Goal: Task Accomplishment & Management: Manage account settings

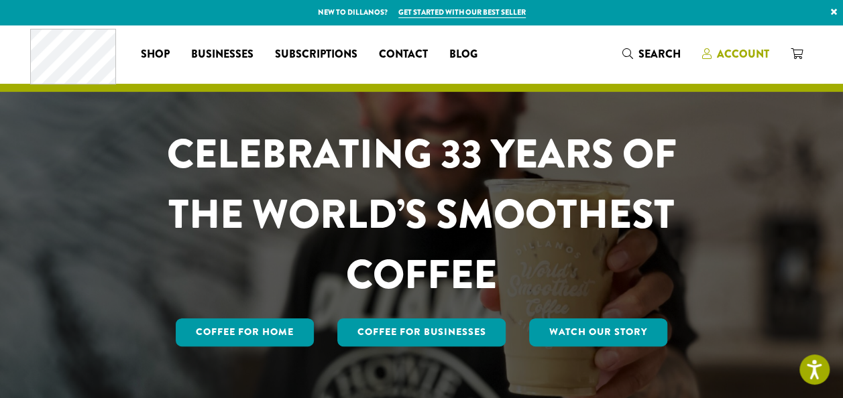
click at [733, 58] on span "Account" at bounding box center [743, 53] width 52 height 15
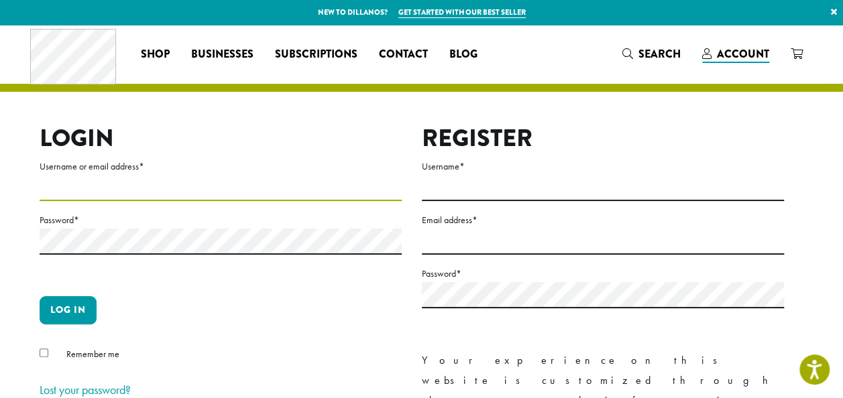
click at [68, 192] on input "Username or email address *" at bounding box center [221, 188] width 362 height 26
type input "**********"
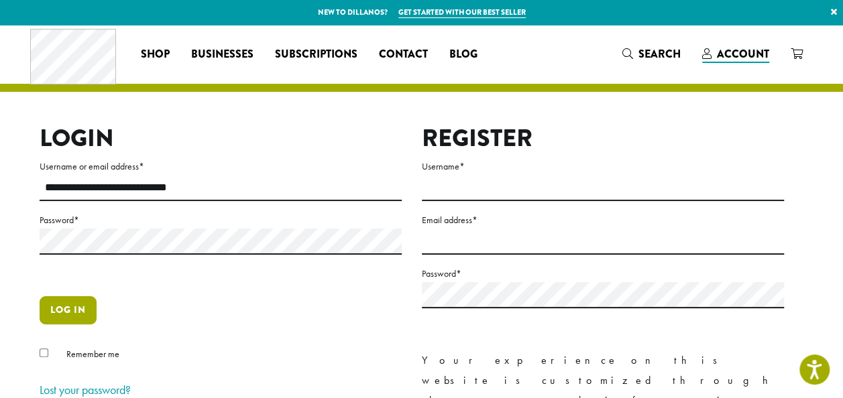
click at [76, 320] on button "Log in" at bounding box center [68, 310] width 57 height 28
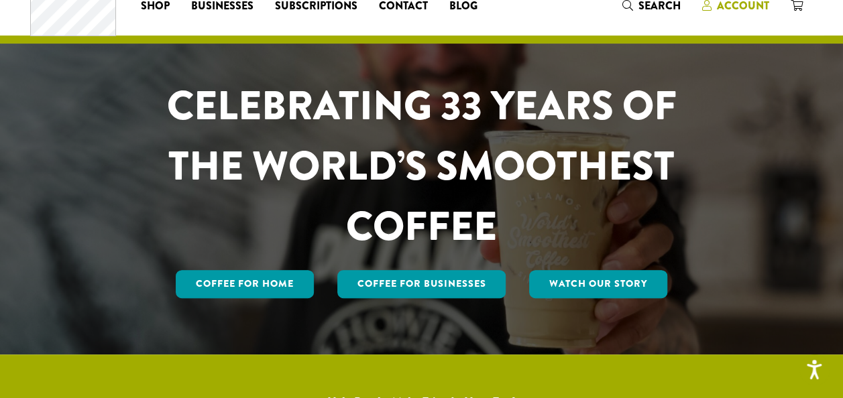
scroll to position [5, 0]
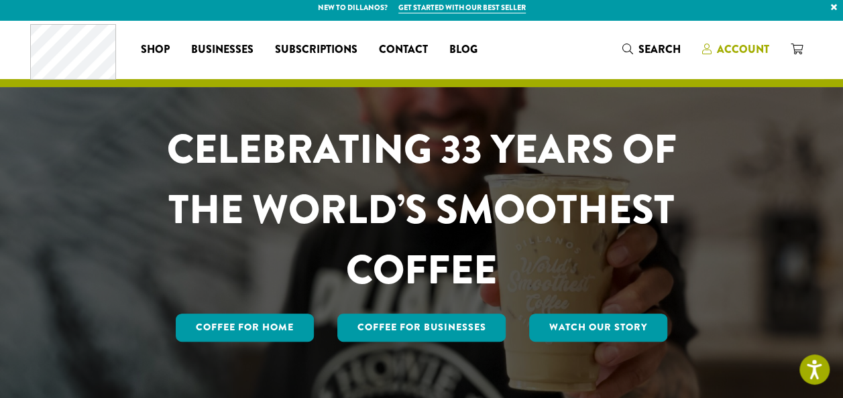
click at [738, 51] on span "Account" at bounding box center [743, 49] width 52 height 15
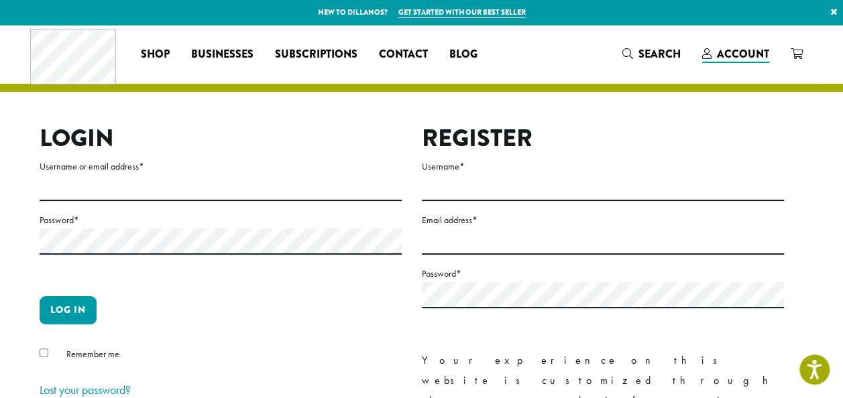
click at [320, 172] on label "Username or email address *" at bounding box center [221, 166] width 362 height 17
click at [320, 175] on input "Username or email address *" at bounding box center [221, 188] width 362 height 26
type input "**********"
click at [59, 316] on button "Log in" at bounding box center [68, 310] width 57 height 28
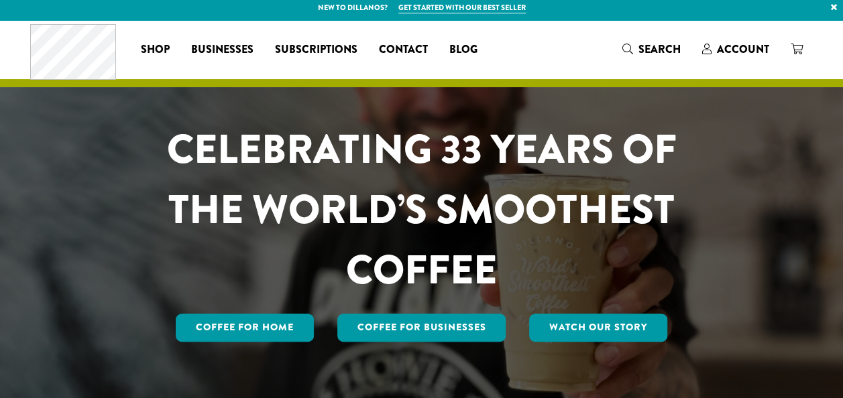
scroll to position [5, 0]
click at [744, 42] on span "Account" at bounding box center [743, 49] width 52 height 15
